Goal: Task Accomplishment & Management: Manage account settings

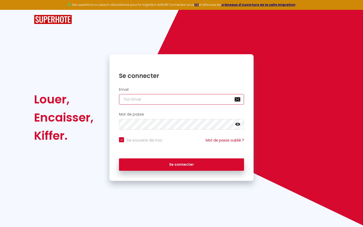
type input "s"
checkbox input "true"
type input "su"
checkbox input "true"
type input "sup"
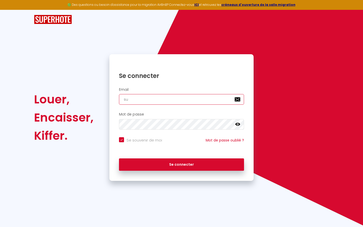
checkbox input "true"
type input "supe"
checkbox input "true"
type input "super"
checkbox input "true"
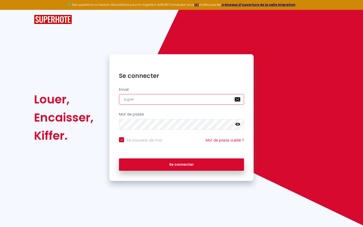
type input "superb"
checkbox input "true"
type input "superbo"
checkbox input "true"
type input "superbor"
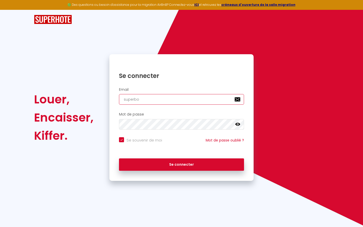
checkbox input "true"
type input "superbord"
checkbox input "true"
type input "superborde"
checkbox input "true"
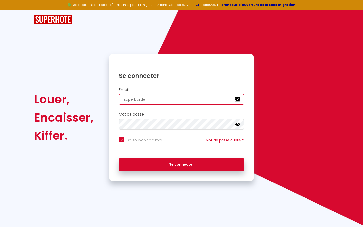
type input "superbordea"
checkbox input "true"
type input "superbordeau"
checkbox input "true"
type input "superbordeaux"
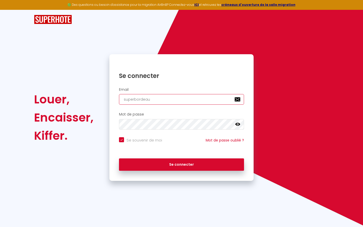
checkbox input "true"
type input "superbordeaux@"
checkbox input "true"
type input "superbordeaux@g"
checkbox input "true"
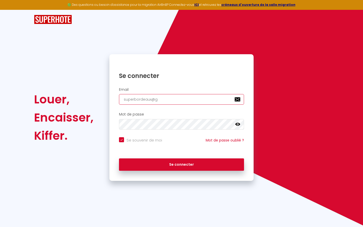
type input "superbordeaux@gm"
checkbox input "true"
type input "superbordeaux@gma"
checkbox input "true"
type input "superbordeaux@gmai"
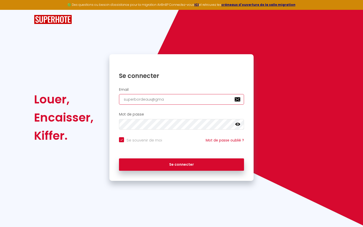
checkbox input "true"
type input "[EMAIL_ADDRESS]"
checkbox input "true"
type input "[EMAIL_ADDRESS]."
checkbox input "true"
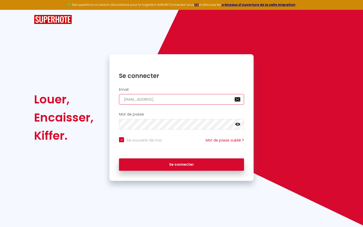
type input "superbordeaux@gmail.c"
checkbox input "true"
type input "[EMAIL_ADDRESS][DOMAIN_NAME]"
checkbox input "true"
type input "[EMAIL_ADDRESS][DOMAIN_NAME]"
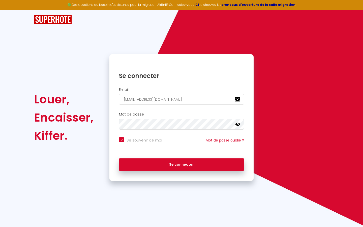
checkbox input "true"
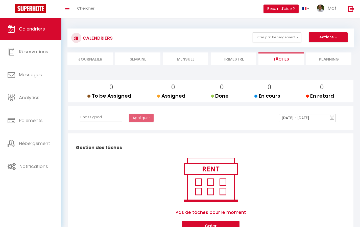
select select
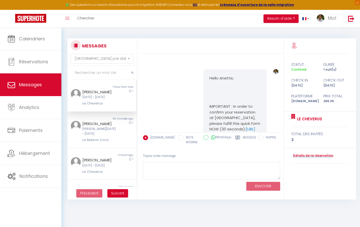
scroll to position [1526, 0]
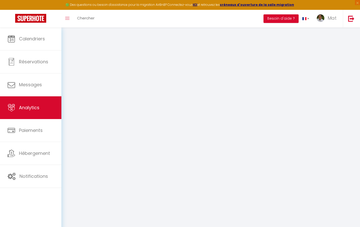
select select "2025"
select select "9"
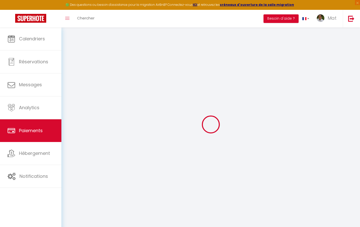
select select "2"
select select "0"
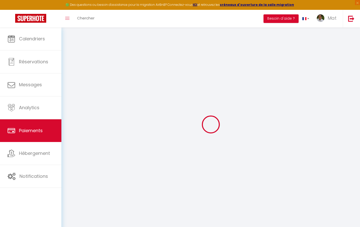
select select "0"
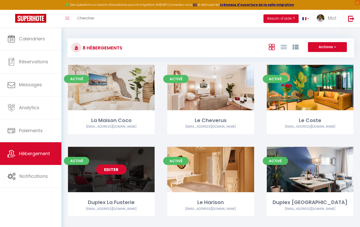
select select "3"
select select "2"
select select "1"
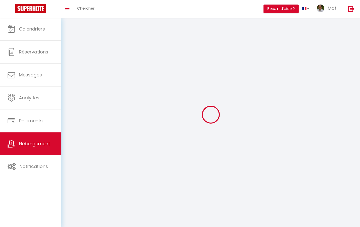
select select
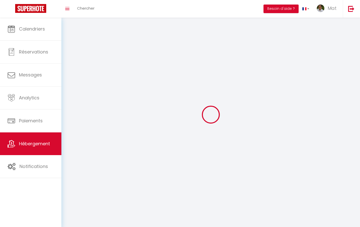
checkbox input "false"
select select
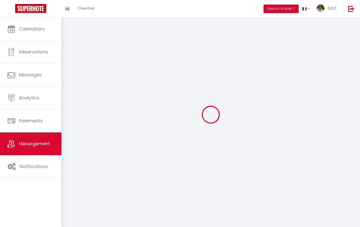
select select
select select "1"
select select
select select "28"
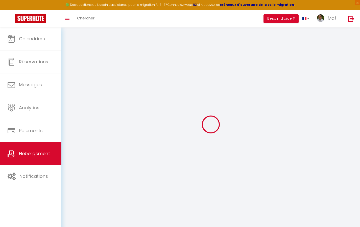
select select
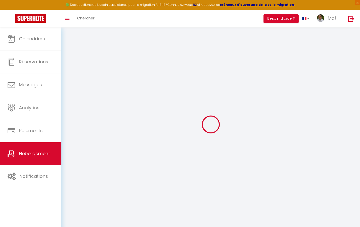
select select
checkbox input "false"
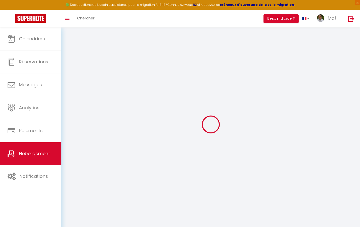
select select
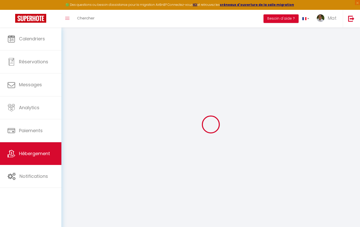
select select
checkbox input "false"
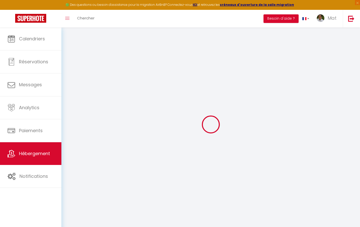
checkbox input "false"
select select
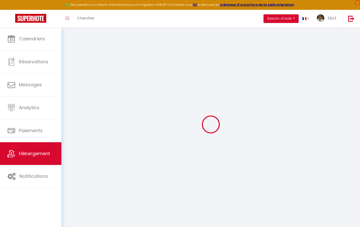
select select
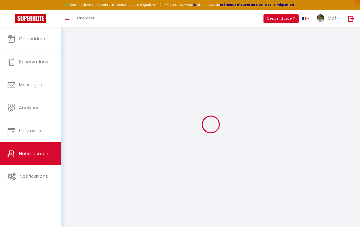
checkbox input "false"
select select
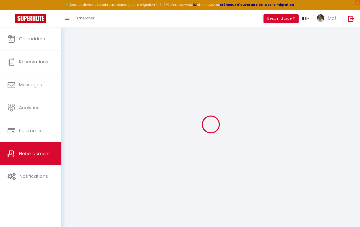
select select
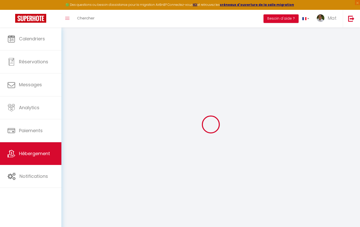
select select
checkbox input "false"
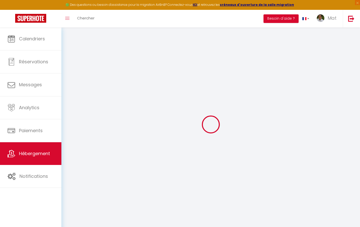
checkbox input "false"
select select
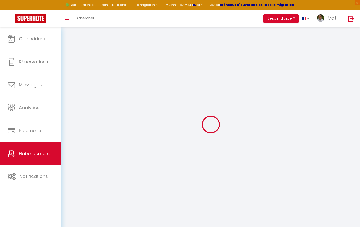
select select
checkbox input "false"
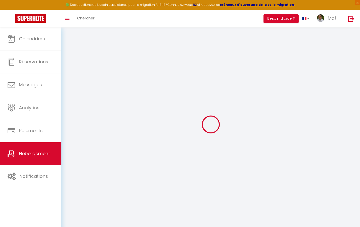
checkbox input "false"
select select
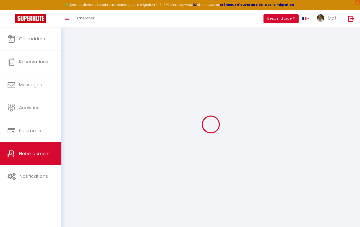
type input "Duplex La Fusterie"
type input "IMMO"
type input "MRA"
type input "[STREET_ADDRESS]"
type input "33800"
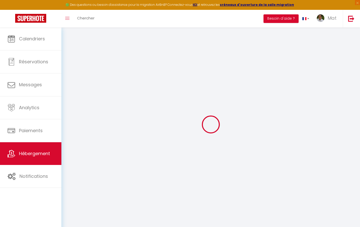
type input "[GEOGRAPHIC_DATA]"
select select "6"
type input "35"
type input "20"
type input "30"
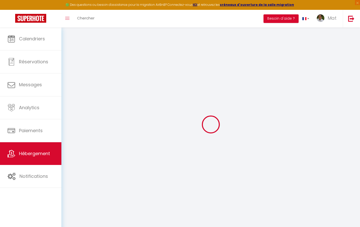
type input "1.65"
type input "200"
select select
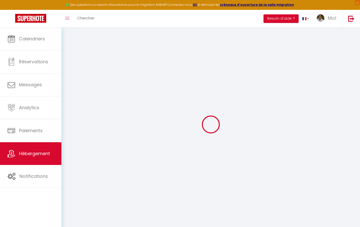
select select
type input "[STREET_ADDRESS]"
type input "33800"
type input "[GEOGRAPHIC_DATA]"
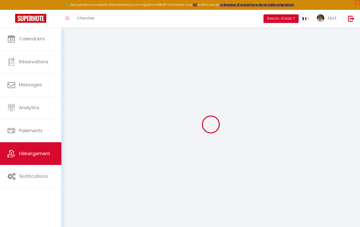
type input "[EMAIL_ADDRESS][DOMAIN_NAME]"
select select "742"
checkbox input "true"
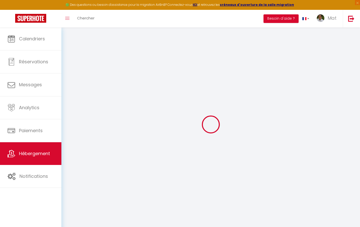
checkbox input "false"
type input "10"
type input "50"
type input "0"
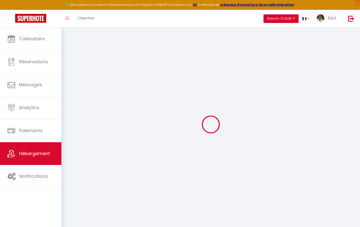
type input "0"
select select "2365"
select select
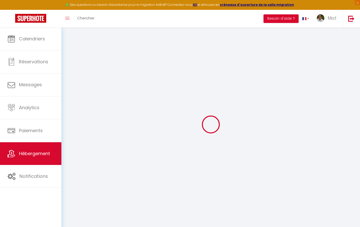
select select
checkbox input "true"
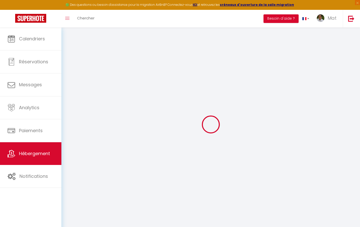
checkbox input "true"
checkbox input "false"
checkbox input "true"
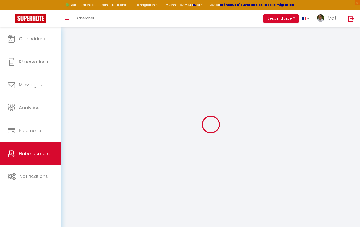
checkbox input "false"
select select "17:00"
select select "23:30"
select select "10:00"
select select "30"
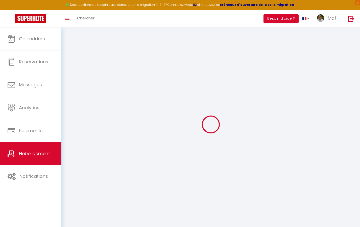
select select "120"
checkbox input "true"
checkbox input "false"
